Goal: Transaction & Acquisition: Purchase product/service

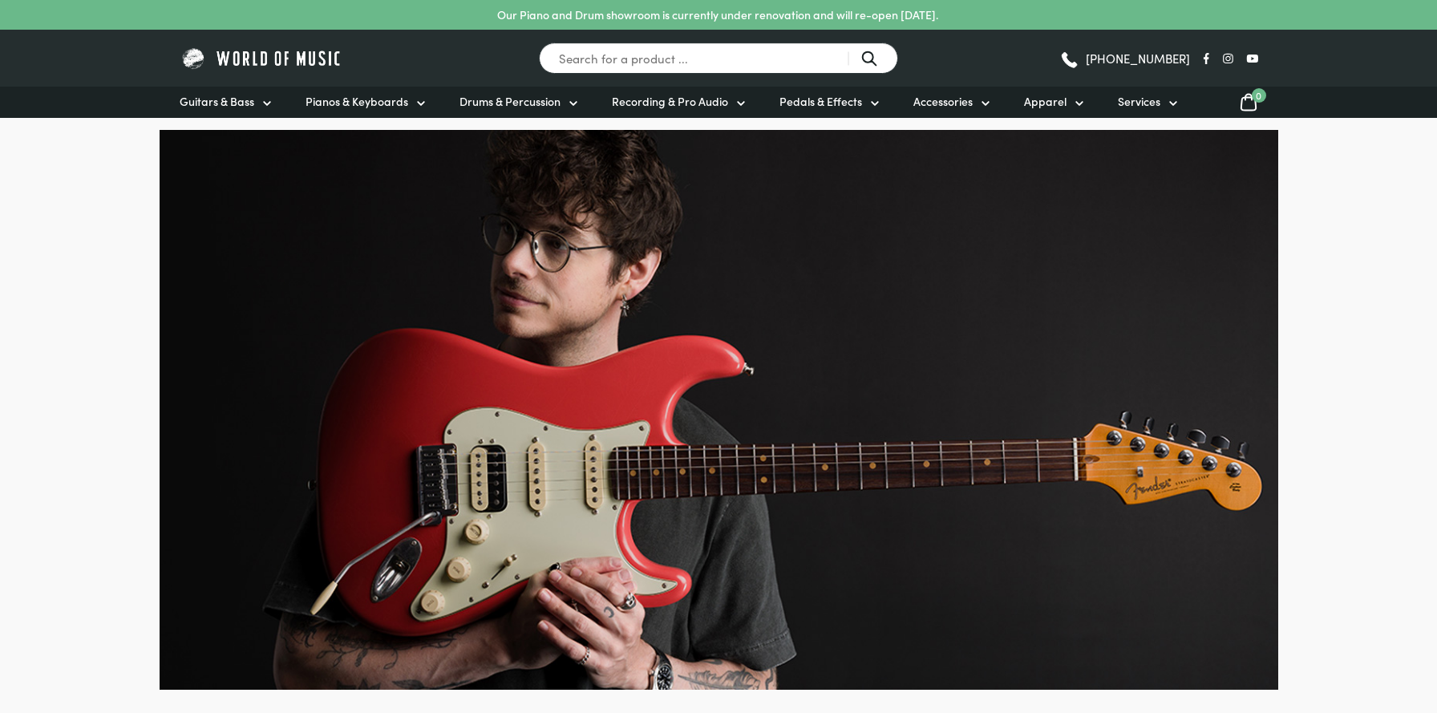
click at [557, 347] on img at bounding box center [719, 410] width 1119 height 560
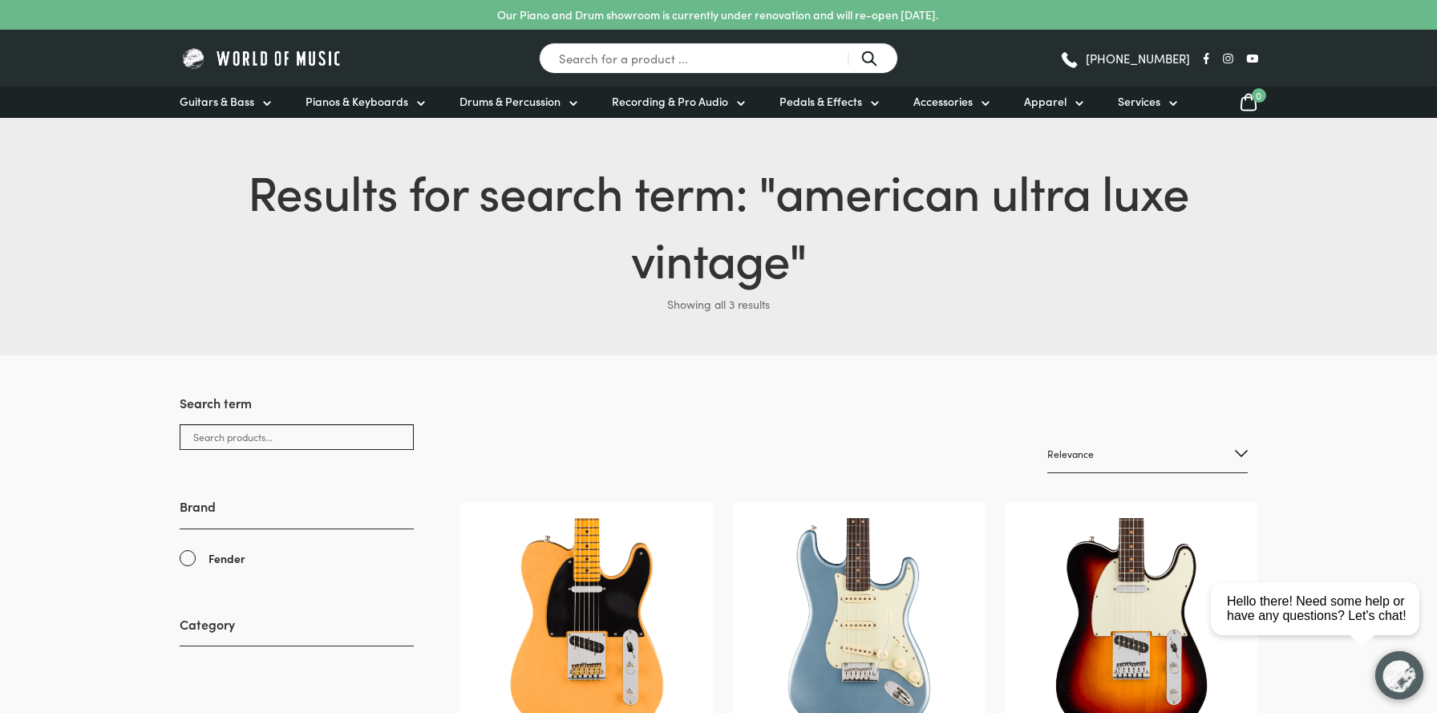
click at [240, 55] on img at bounding box center [262, 58] width 164 height 25
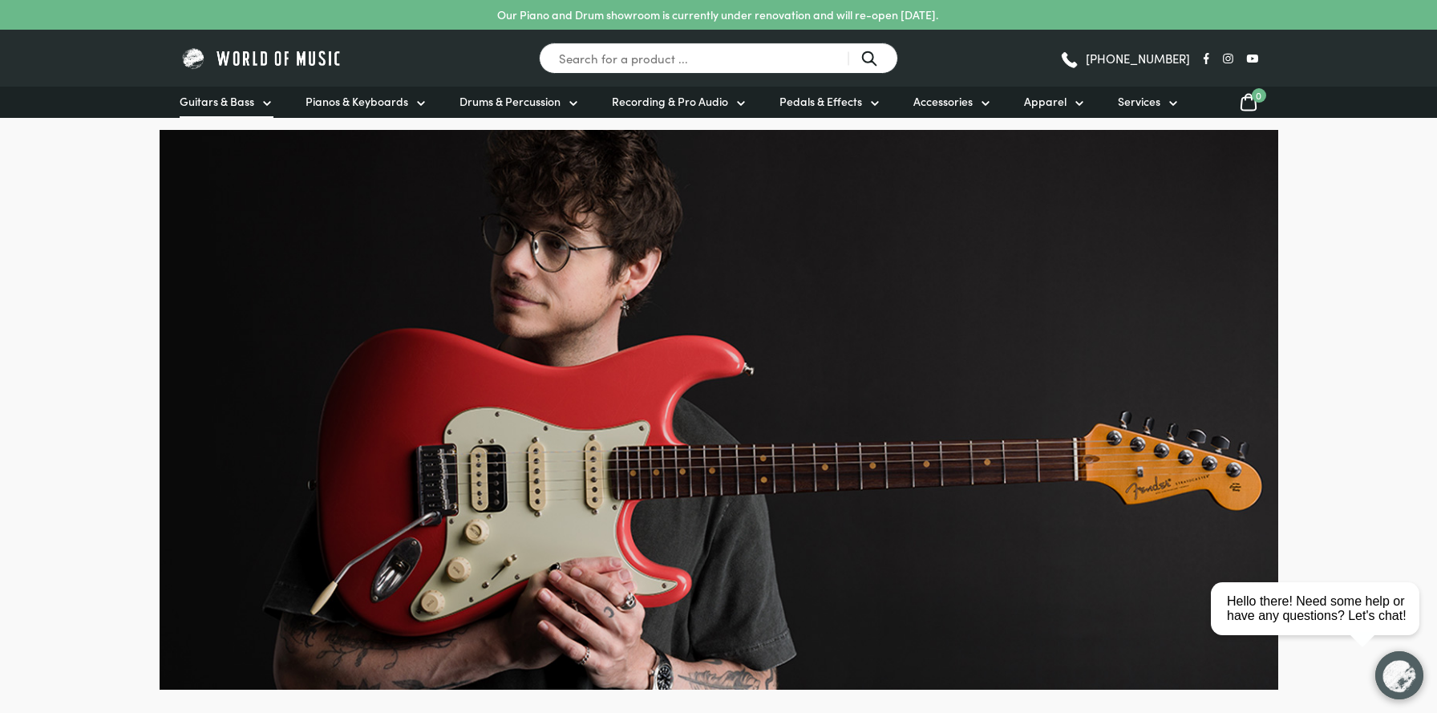
click at [234, 105] on span "Guitars & Bass" at bounding box center [217, 101] width 75 height 17
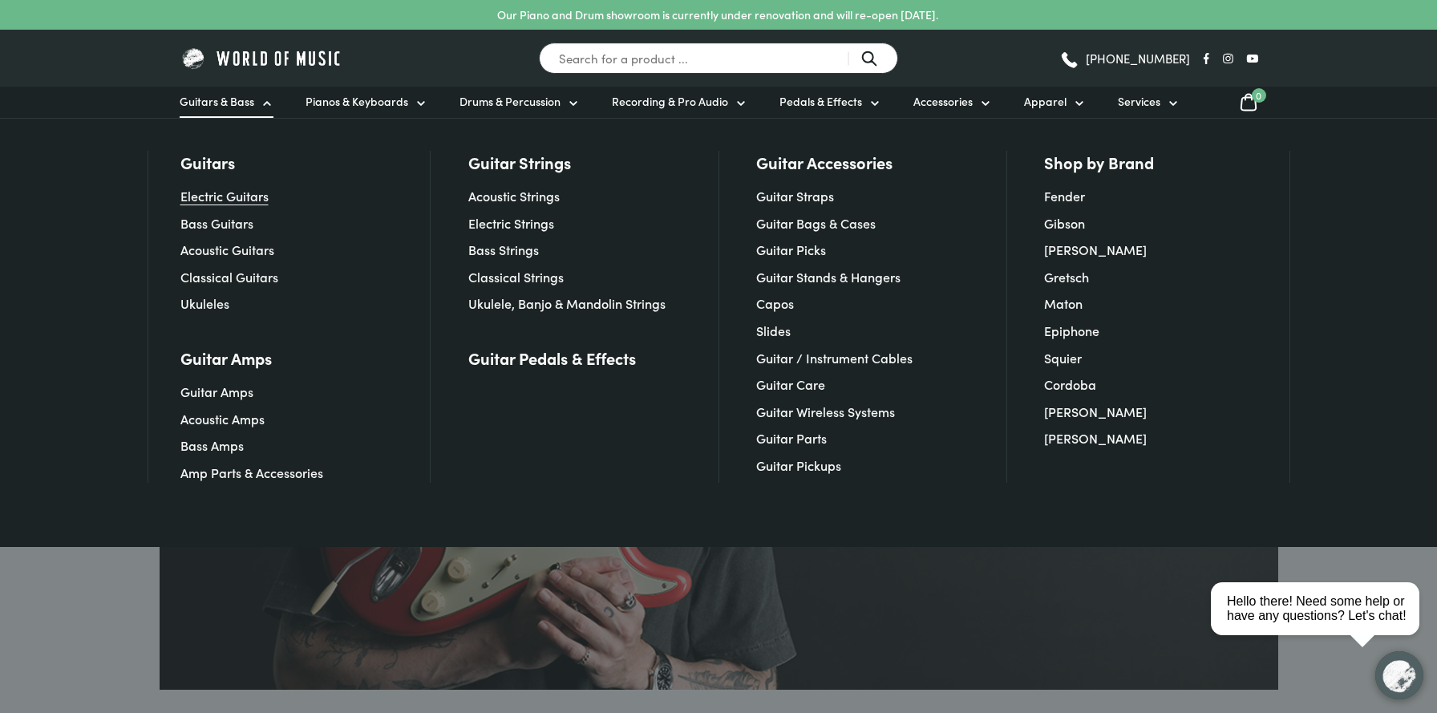
click at [203, 196] on link "Electric Guitars" at bounding box center [224, 196] width 88 height 18
